Goal: Information Seeking & Learning: Learn about a topic

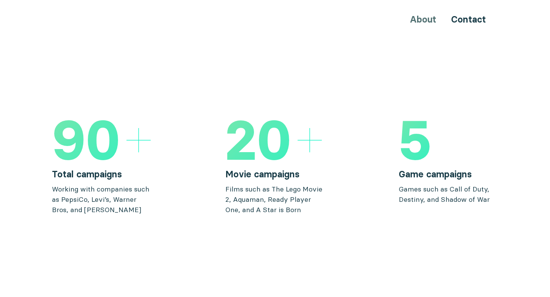
scroll to position [1123, 0]
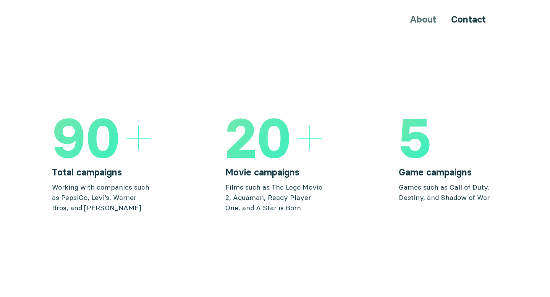
click at [228, 166] on h3 "Movie campaigns" at bounding box center [274, 172] width 99 height 13
drag, startPoint x: 227, startPoint y: 159, endPoint x: 302, endPoint y: 172, distance: 76.4
click at [302, 172] on div "20 Movie campaigns Films such as The Lego Movie 2, Aquaman, Ready Player One, a…" at bounding box center [274, 162] width 99 height 102
click at [312, 182] on p "Films such as The Lego Movie 2, Aquaman, Ready Player One, and A Star is Born" at bounding box center [274, 197] width 99 height 31
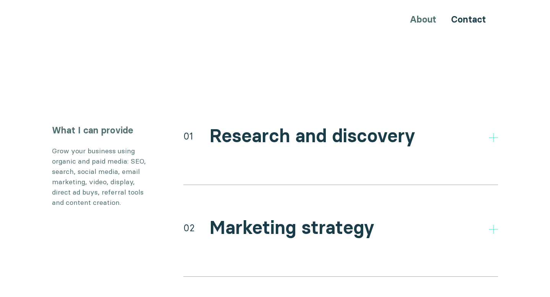
scroll to position [1360, 0]
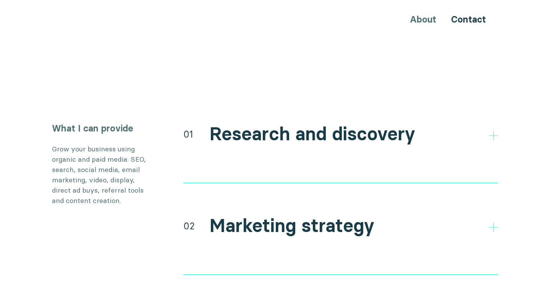
click at [492, 131] on icon at bounding box center [493, 135] width 9 height 9
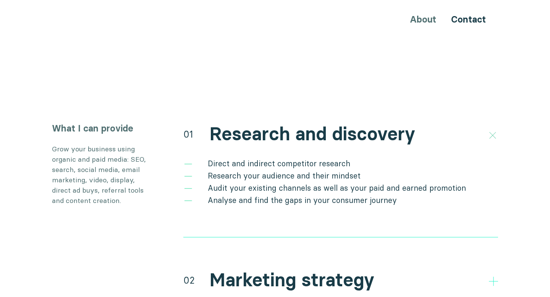
click at [492, 129] on icon at bounding box center [492, 135] width 13 height 13
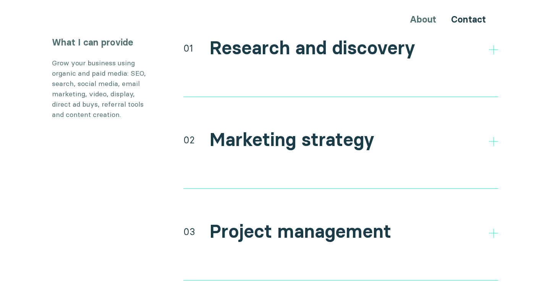
scroll to position [1448, 0]
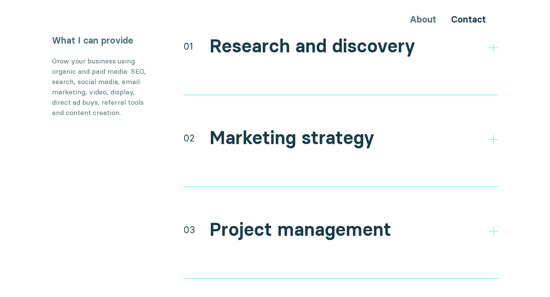
click at [492, 135] on polygon at bounding box center [493, 139] width 9 height 9
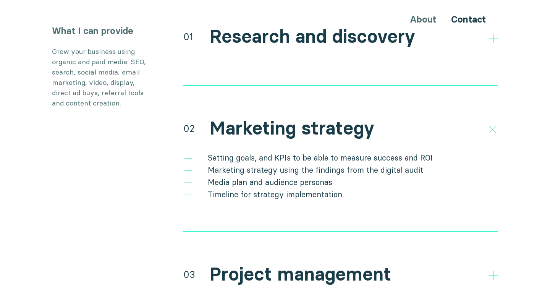
scroll to position [1463, 0]
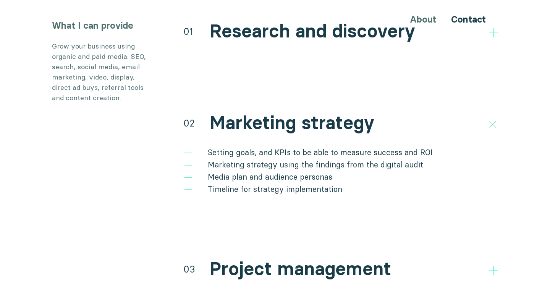
click at [494, 118] on icon at bounding box center [492, 124] width 13 height 13
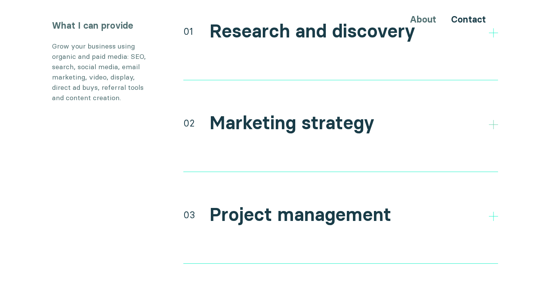
click at [494, 120] on icon at bounding box center [493, 124] width 9 height 9
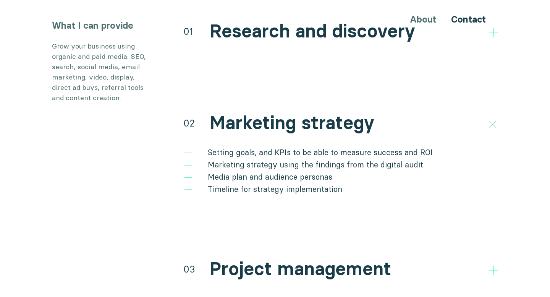
click at [494, 118] on icon at bounding box center [492, 124] width 13 height 13
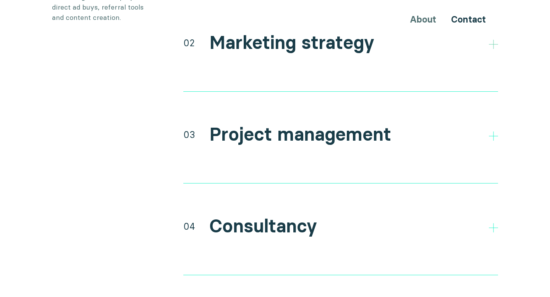
scroll to position [1544, 0]
click at [491, 131] on icon at bounding box center [493, 135] width 9 height 9
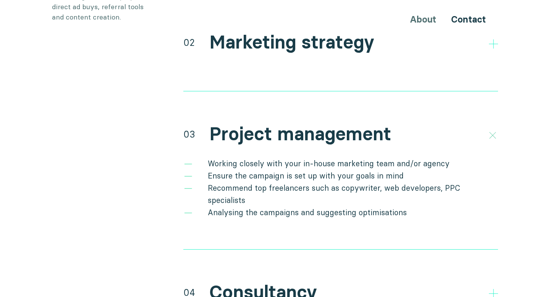
click at [492, 129] on icon at bounding box center [492, 135] width 13 height 13
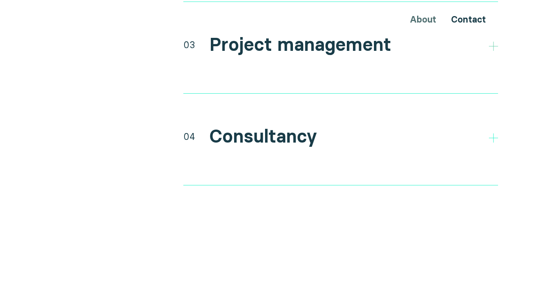
scroll to position [1634, 0]
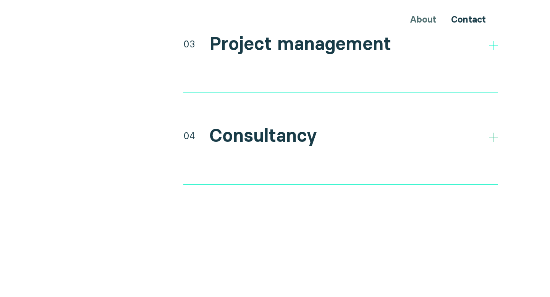
click at [495, 133] on icon at bounding box center [493, 137] width 9 height 9
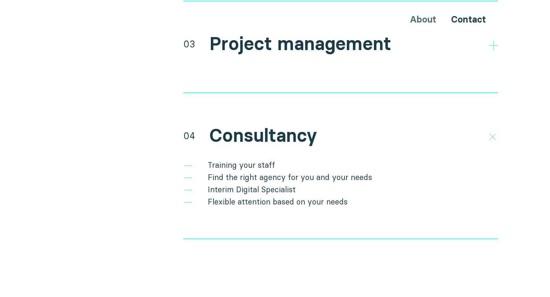
click at [495, 130] on icon at bounding box center [492, 136] width 13 height 13
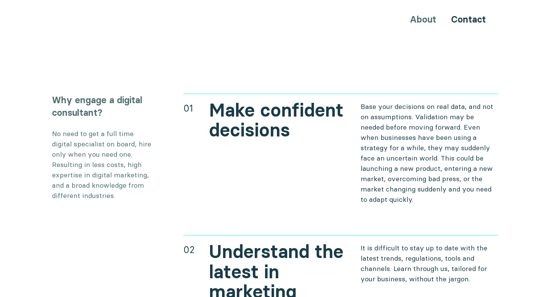
scroll to position [2581, 0]
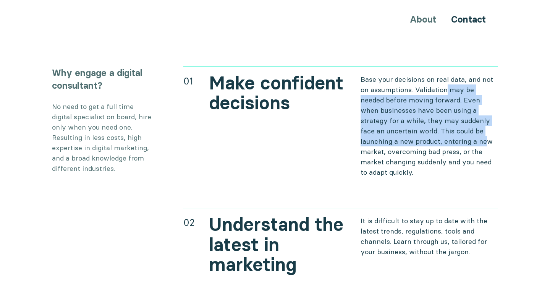
drag, startPoint x: 446, startPoint y: 77, endPoint x: 448, endPoint y: 125, distance: 48.2
click at [448, 125] on p "Base your decisions on real data, and not on assumptions. Validation may be nee…" at bounding box center [430, 125] width 138 height 103
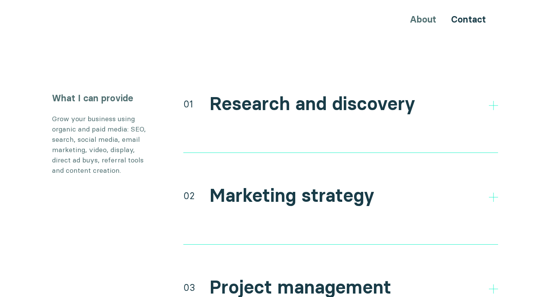
scroll to position [1391, 0]
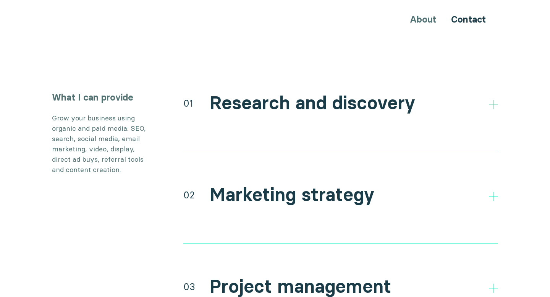
click at [494, 100] on polygon at bounding box center [493, 104] width 9 height 9
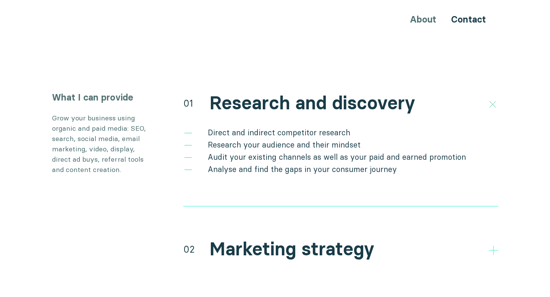
click at [494, 98] on icon at bounding box center [492, 104] width 13 height 13
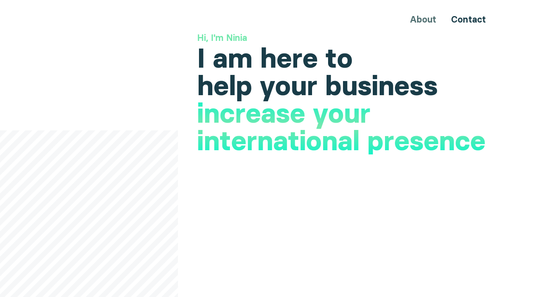
scroll to position [0, 0]
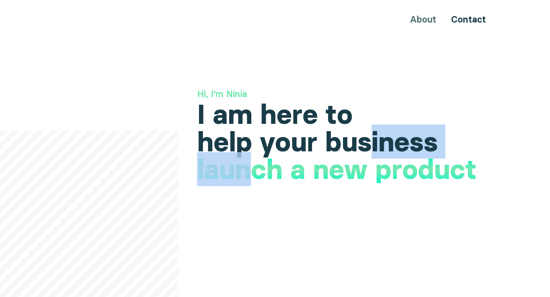
drag, startPoint x: 248, startPoint y: 164, endPoint x: 371, endPoint y: 134, distance: 126.7
click at [371, 134] on div "Hi, I'm Ninia I am here to help your business increase your international prese…" at bounding box center [347, 121] width 301 height 68
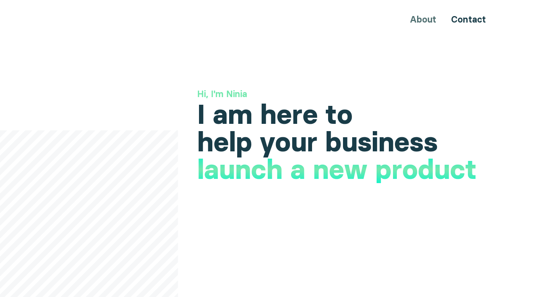
click at [356, 128] on h1 "I am here to help your business" at bounding box center [347, 127] width 301 height 55
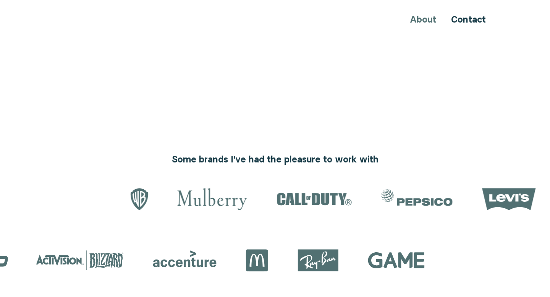
scroll to position [782, 0]
